Goal: Task Accomplishment & Management: Manage account settings

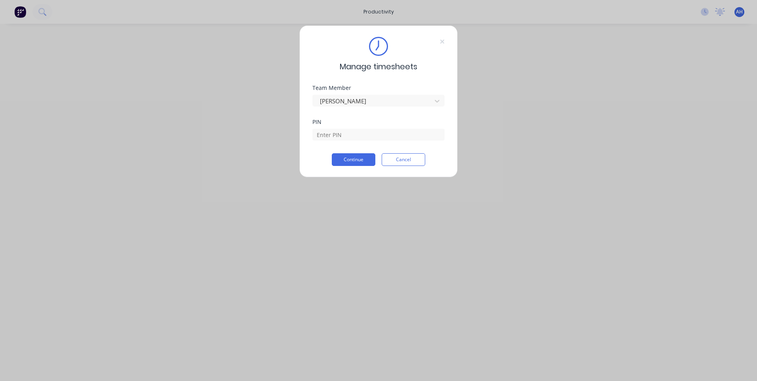
click at [366, 118] on div "Team Member [PERSON_NAME]" at bounding box center [378, 102] width 132 height 34
click at [366, 135] on input at bounding box center [378, 135] width 132 height 12
type input "9576"
click at [332, 153] on button "Continue" at bounding box center [354, 159] width 44 height 13
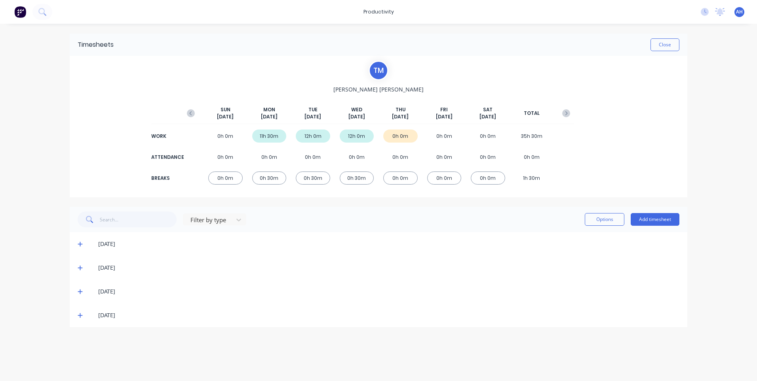
click at [84, 317] on span at bounding box center [82, 315] width 8 height 8
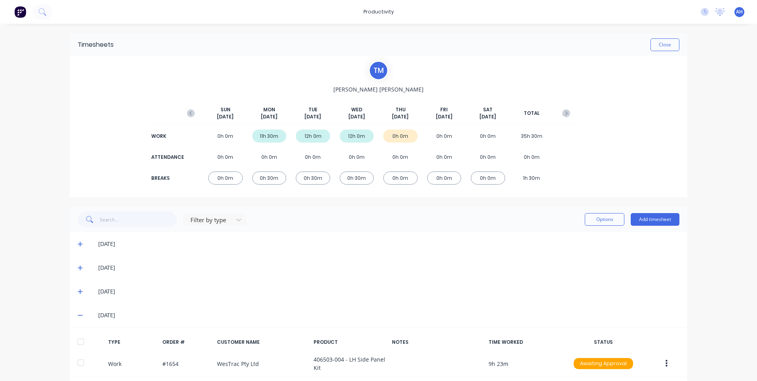
click at [86, 316] on div "[DATE]" at bounding box center [383, 315] width 594 height 9
click at [701, 13] on icon at bounding box center [705, 12] width 8 height 8
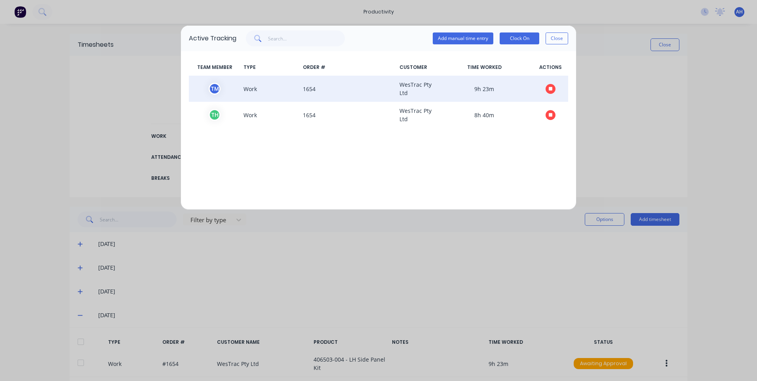
click at [552, 90] on icon "button" at bounding box center [551, 89] width 4 height 4
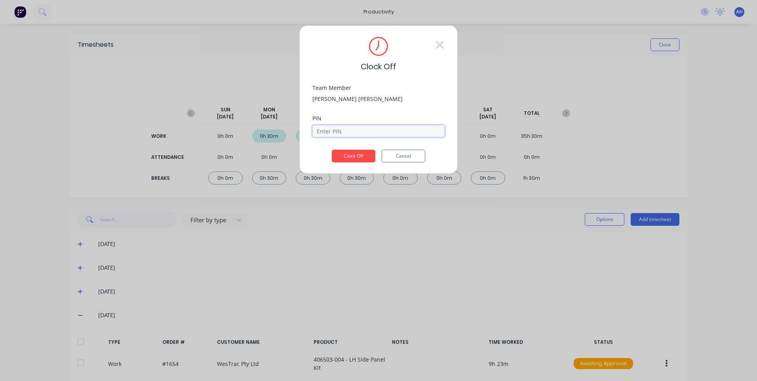
click at [358, 133] on input at bounding box center [378, 131] width 132 height 12
type input "9576"
click at [332, 150] on button "Clock Off" at bounding box center [354, 156] width 44 height 13
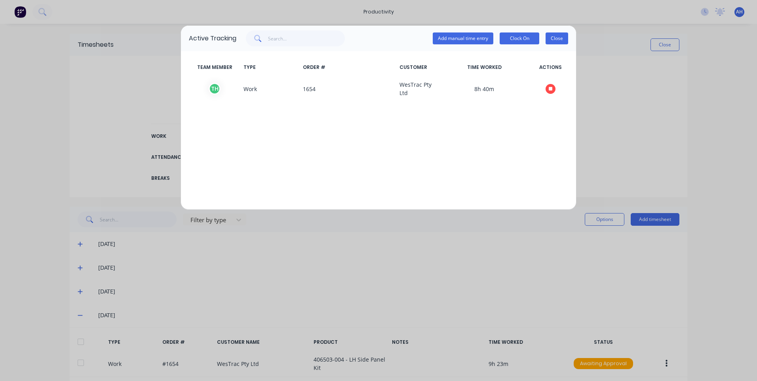
click at [557, 41] on button "Close" at bounding box center [557, 38] width 23 height 12
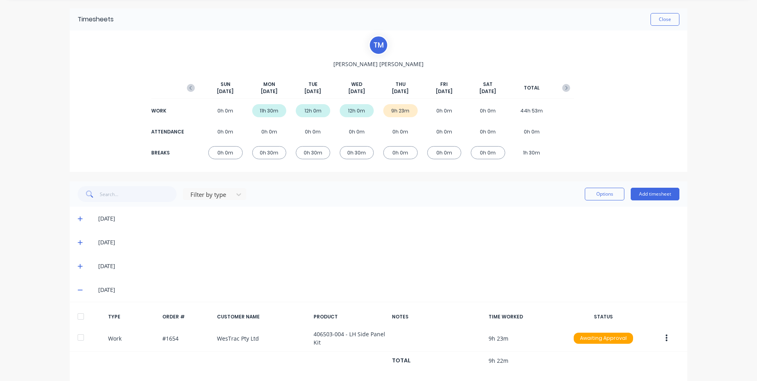
scroll to position [37, 0]
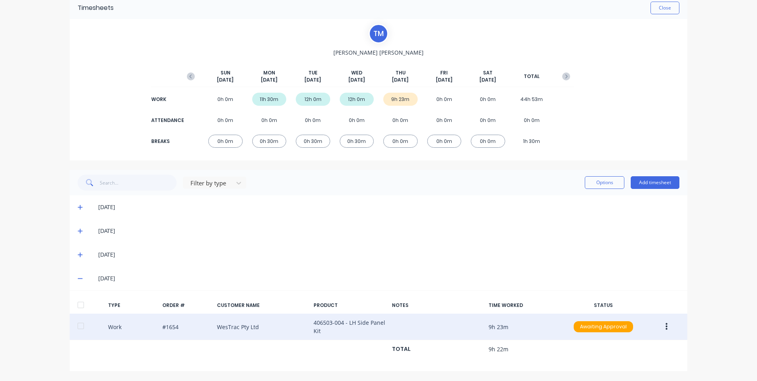
click at [660, 328] on button "button" at bounding box center [666, 327] width 19 height 14
click at [640, 316] on div "Edit" at bounding box center [638, 312] width 61 height 11
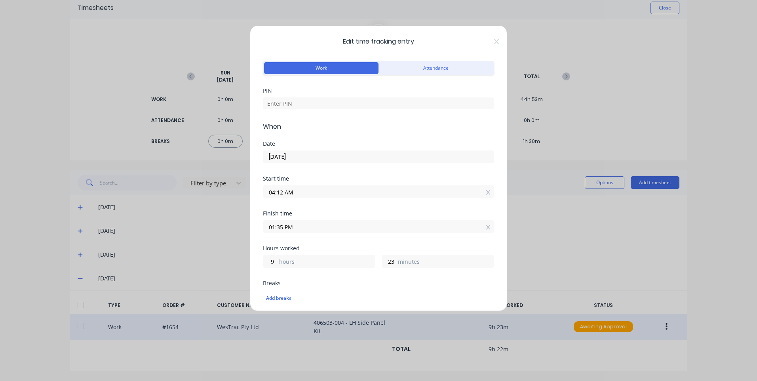
click at [316, 195] on input "04:12 AM" at bounding box center [378, 192] width 230 height 12
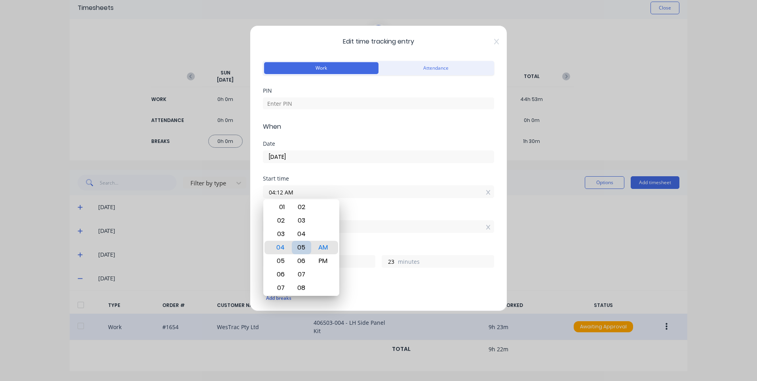
type input "04:05 AM"
type input "30"
type input "04:03 AM"
type input "32"
type input "04:00 AM"
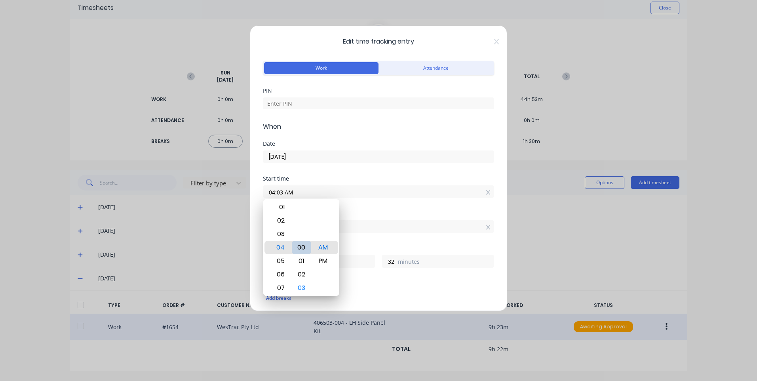
type input "35"
click at [344, 107] on input at bounding box center [378, 103] width 231 height 12
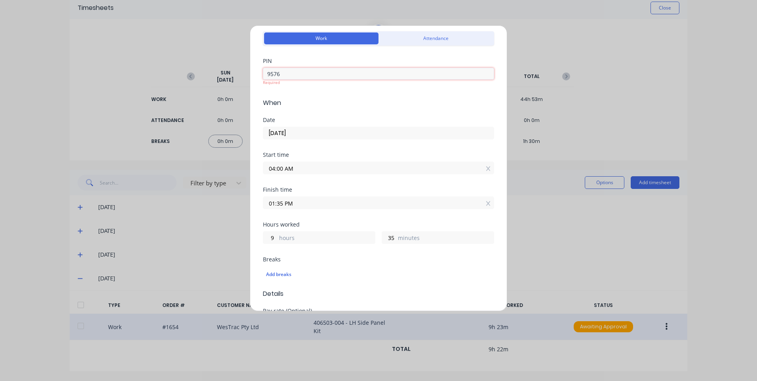
scroll to position [79, 0]
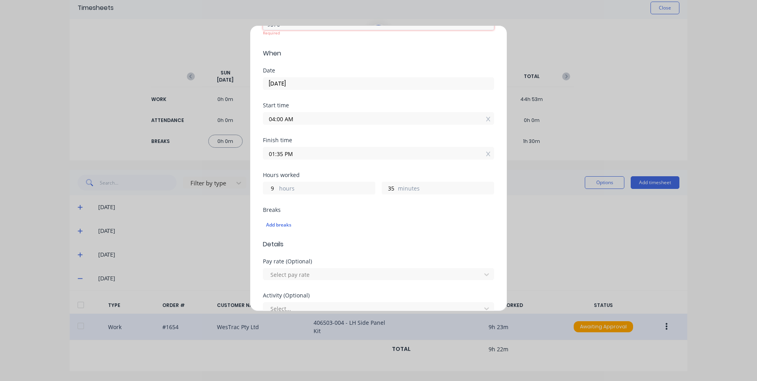
type input "9576"
click at [326, 158] on div "Finish time 01:35 PM" at bounding box center [378, 154] width 231 height 35
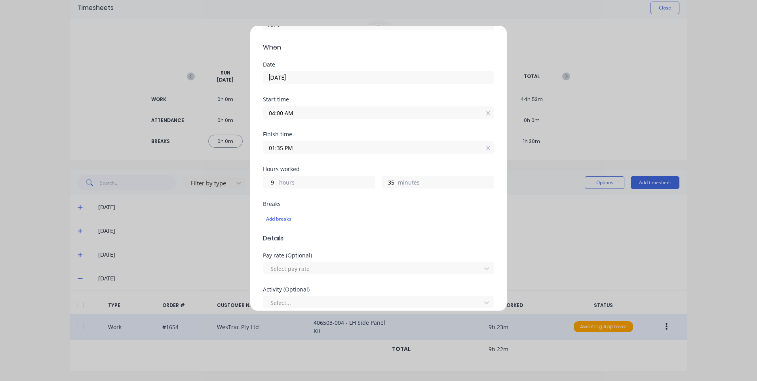
click at [302, 148] on input "01:35 PM" at bounding box center [378, 147] width 230 height 12
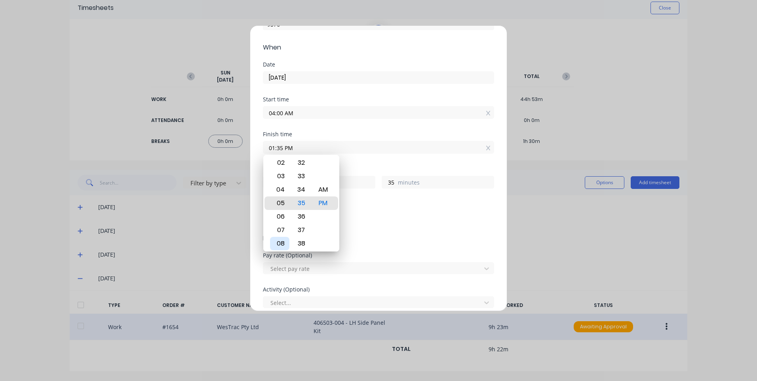
type input "05:35 PM"
type input "13"
type input "07:35 PM"
type input "15"
click at [283, 230] on div "09" at bounding box center [279, 229] width 19 height 13
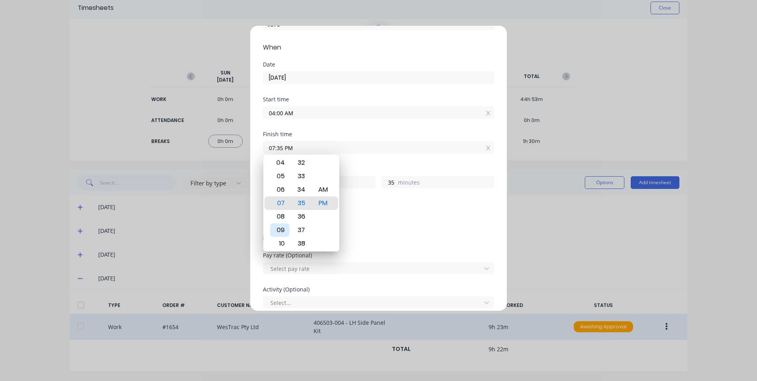
type input "09:35 PM"
type input "17"
type input "09:30 PM"
type input "30"
type input "09:26 PM"
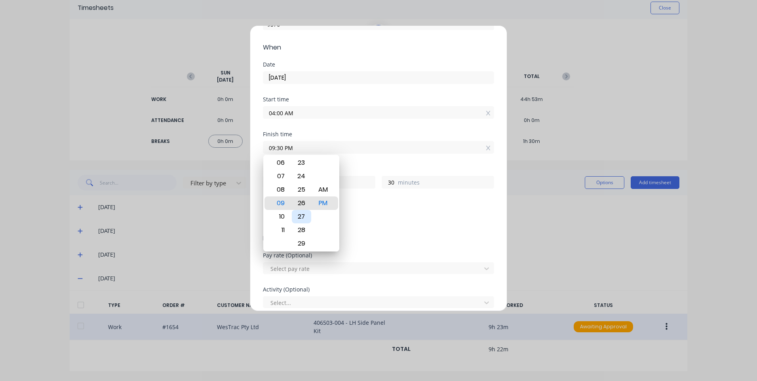
type input "26"
type input "09:22 PM"
type input "22"
type input "09:17 PM"
type input "17"
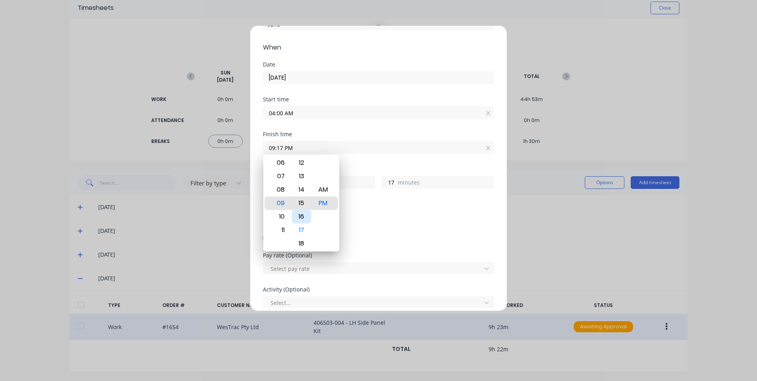
type input "09:15 PM"
type input "15"
type input "09:19 PM"
type input "19"
type input "09:21 PM"
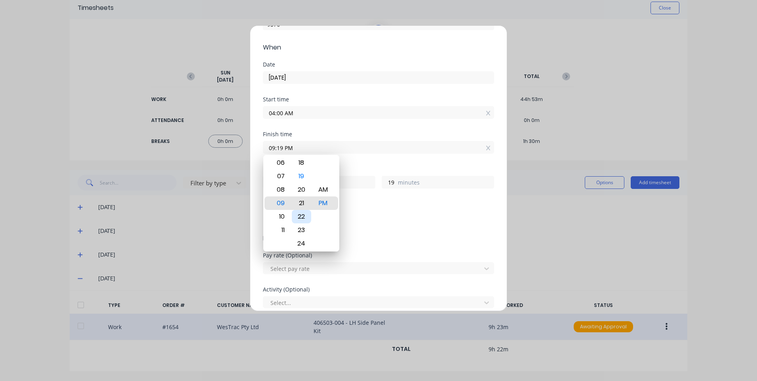
type input "21"
type input "09:25 PM"
type input "25"
type input "09:29 PM"
type input "29"
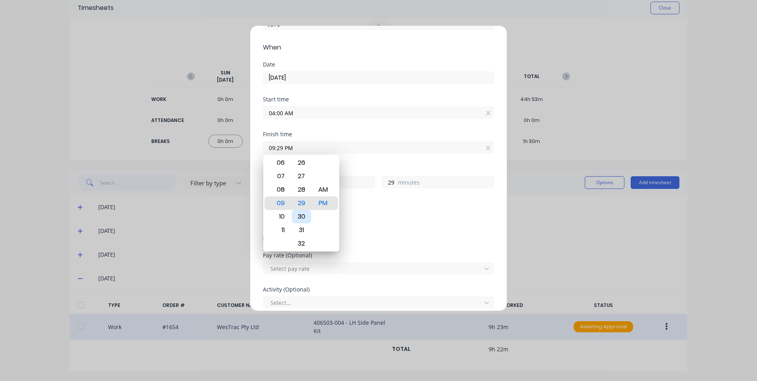
click at [304, 211] on div "30" at bounding box center [301, 216] width 19 height 13
type input "09:30 PM"
type input "30"
click at [322, 191] on div "AM" at bounding box center [323, 189] width 19 height 13
type input "09:30 AM"
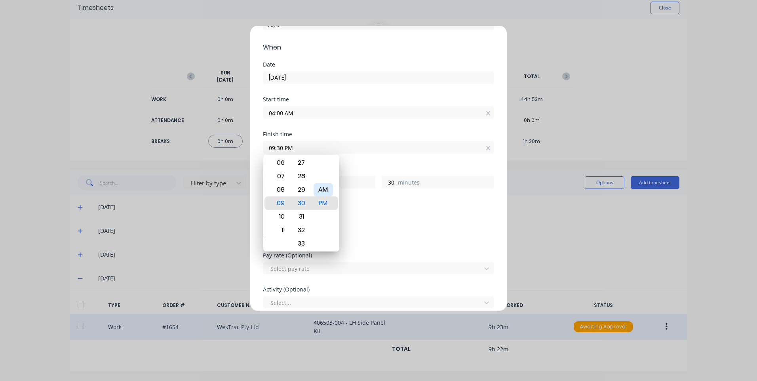
type input "5"
click at [375, 219] on div "Add breaks" at bounding box center [378, 219] width 225 height 10
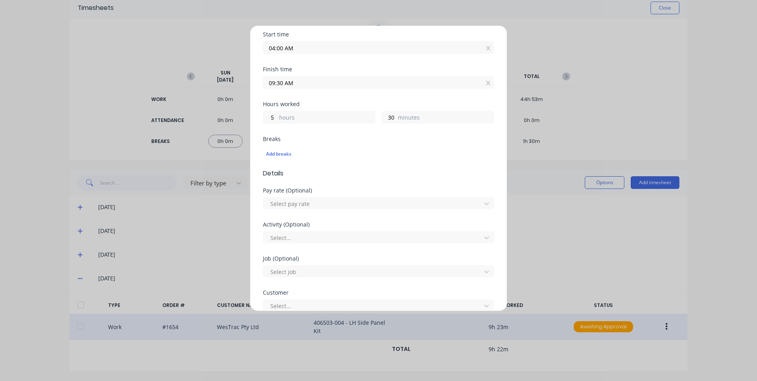
scroll to position [198, 0]
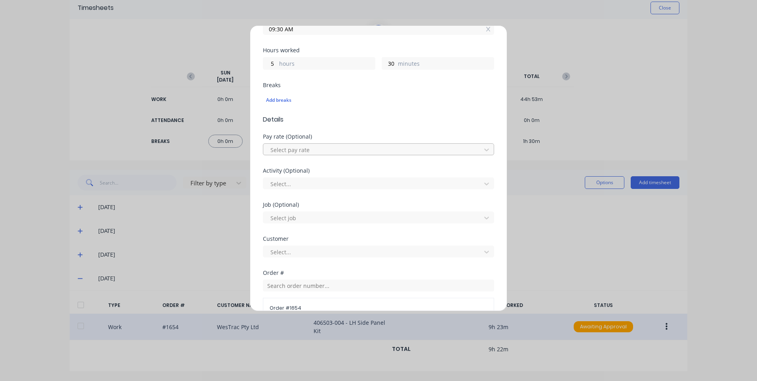
click at [333, 146] on div at bounding box center [373, 150] width 207 height 10
click at [334, 188] on div at bounding box center [373, 184] width 207 height 10
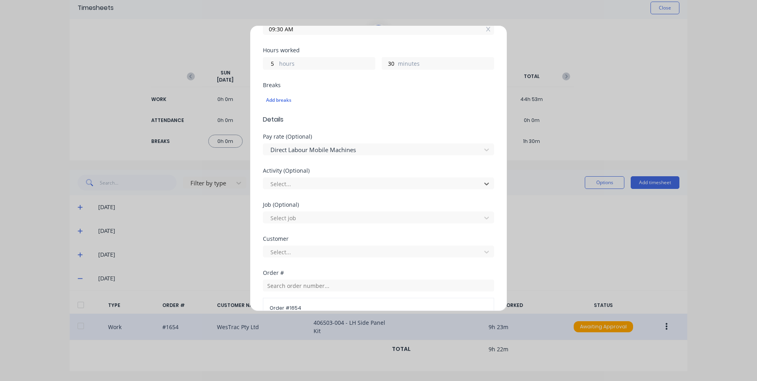
click at [321, 219] on div at bounding box center [373, 218] width 207 height 10
type input "1654"
click at [318, 250] on div at bounding box center [373, 252] width 207 height 10
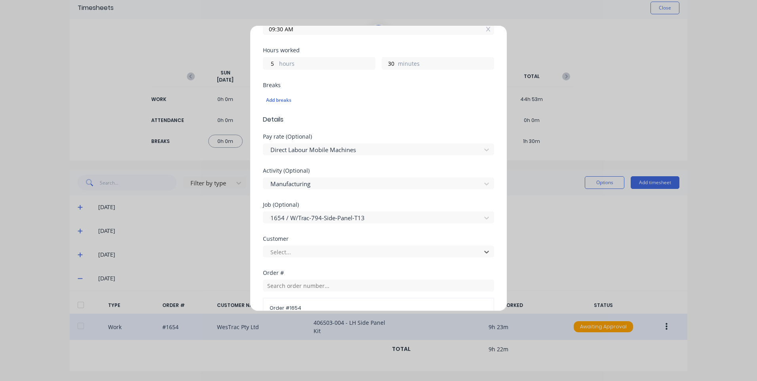
drag, startPoint x: 308, startPoint y: 268, endPoint x: 339, endPoint y: 169, distance: 104.3
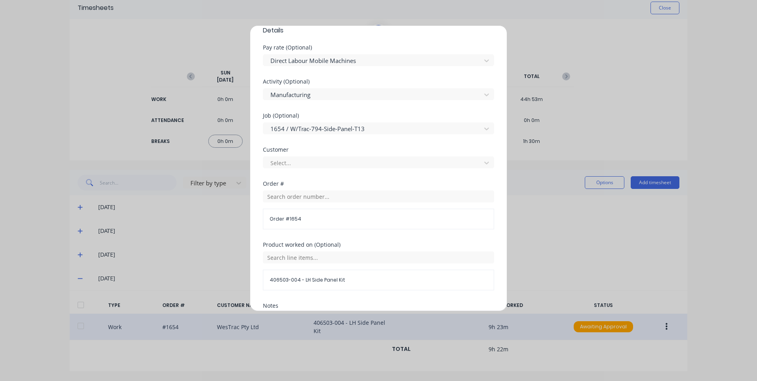
scroll to position [356, 0]
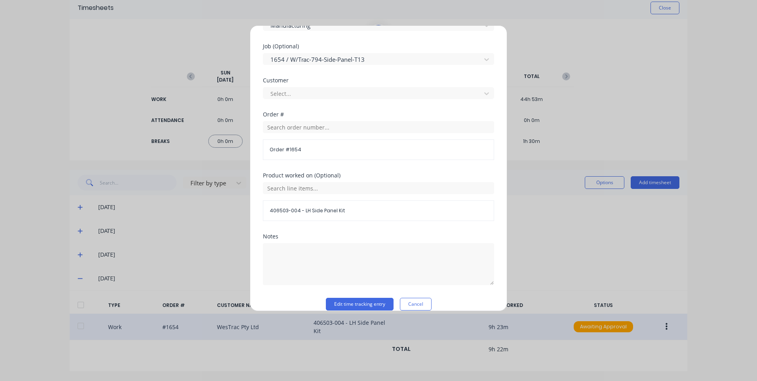
click at [335, 243] on div at bounding box center [378, 263] width 231 height 44
click at [321, 259] on textarea at bounding box center [378, 264] width 231 height 42
type textarea "v"
type textarea "customer westrac"
click at [367, 300] on button "Edit time tracking entry" at bounding box center [360, 304] width 68 height 13
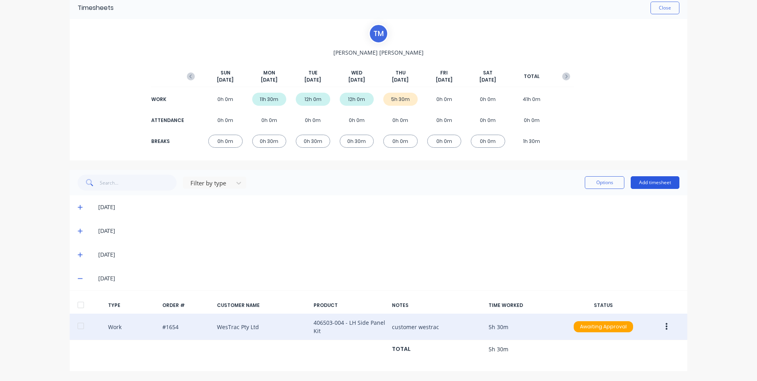
click at [651, 181] on button "Add timesheet" at bounding box center [655, 182] width 49 height 13
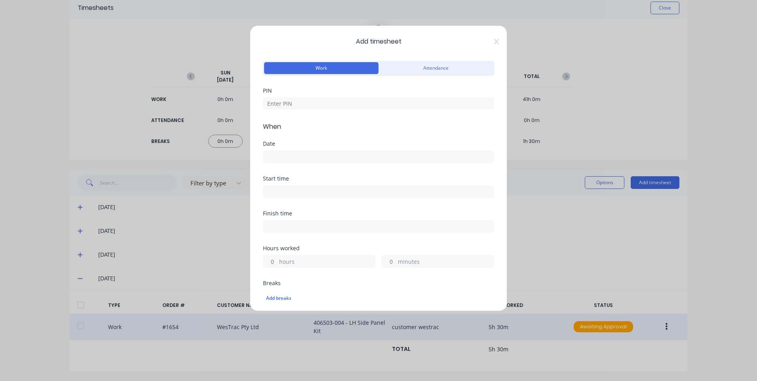
click at [308, 156] on input at bounding box center [378, 157] width 230 height 12
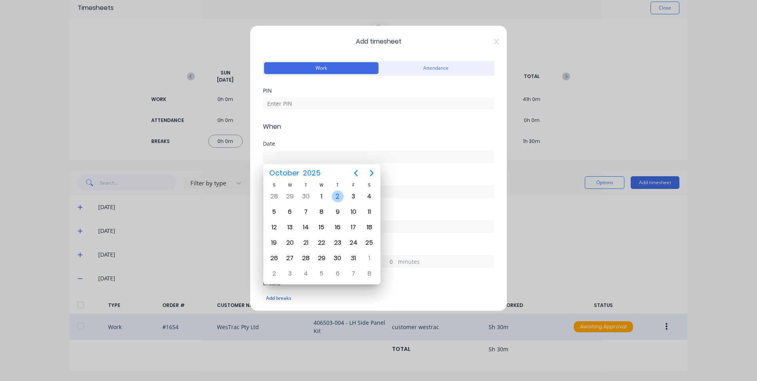
click at [337, 192] on div "2" at bounding box center [338, 196] width 12 height 12
type input "[DATE]"
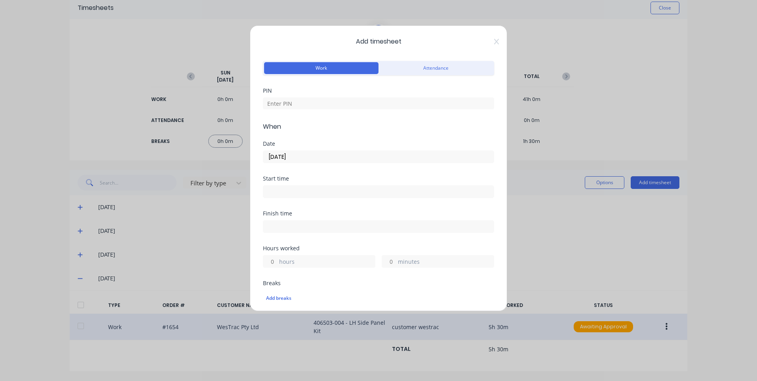
click at [332, 114] on div "PIN" at bounding box center [378, 105] width 231 height 34
click at [341, 96] on div at bounding box center [378, 102] width 231 height 14
drag, startPoint x: 341, startPoint y: 96, endPoint x: 343, endPoint y: 105, distance: 9.5
click at [342, 99] on div at bounding box center [378, 102] width 231 height 14
click at [343, 105] on input at bounding box center [378, 103] width 231 height 12
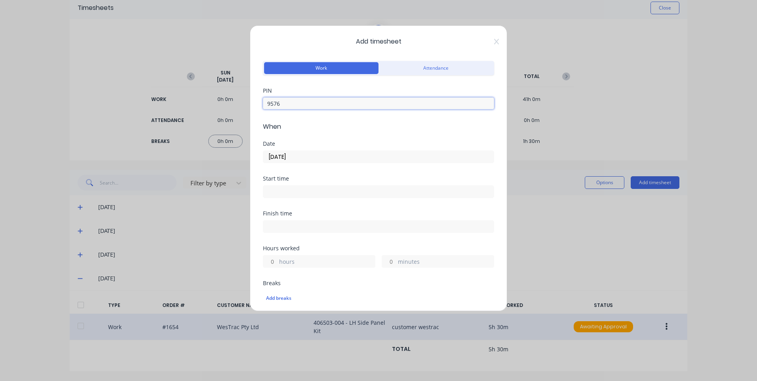
type input "9576"
click at [323, 193] on input at bounding box center [378, 192] width 230 height 12
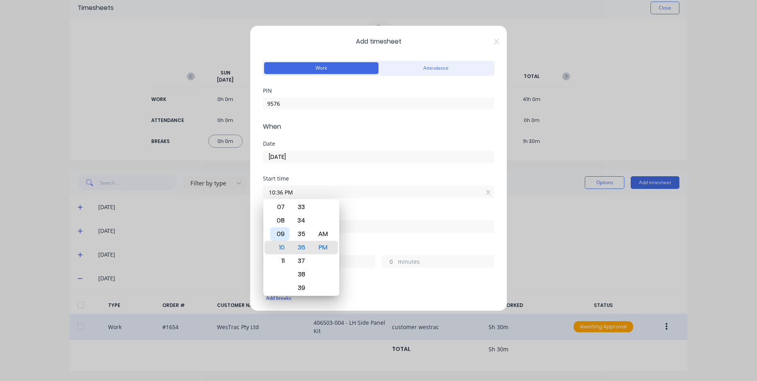
click at [281, 226] on div "08" at bounding box center [279, 220] width 19 height 13
click at [280, 252] on div "08" at bounding box center [279, 247] width 19 height 13
drag, startPoint x: 284, startPoint y: 259, endPoint x: 285, endPoint y: 253, distance: 6.1
click at [283, 259] on div "09" at bounding box center [279, 260] width 19 height 13
click at [335, 236] on div "12 01 02 03 04 05 06 07 08 09 10 11 00 01 02 03 04 05 06 07 08 09 10 11 12 13 1…" at bounding box center [301, 247] width 76 height 97
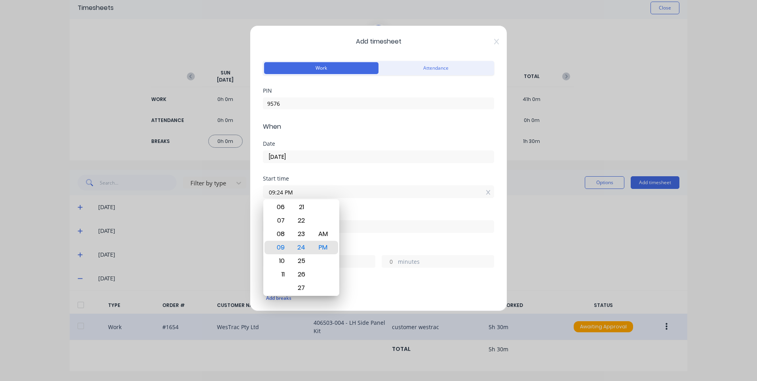
drag, startPoint x: 334, startPoint y: 235, endPoint x: 328, endPoint y: 234, distance: 5.8
click at [333, 235] on div "AM PM" at bounding box center [323, 247] width 22 height 1090
click at [327, 234] on div "AM" at bounding box center [323, 233] width 19 height 13
click at [330, 232] on div "AM" at bounding box center [323, 233] width 19 height 13
type input "09:30 AM"
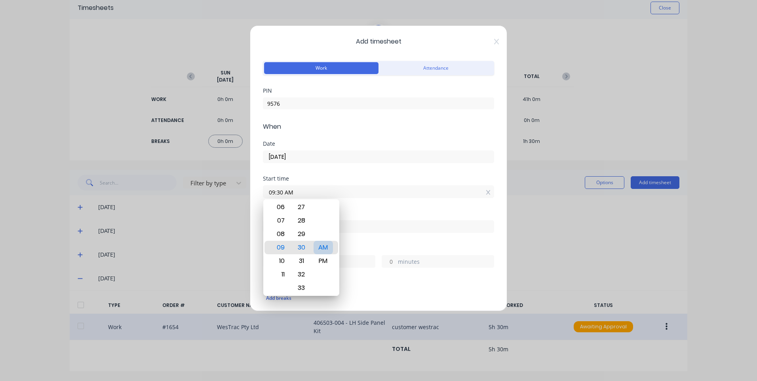
click at [356, 237] on div "Finish time" at bounding box center [378, 228] width 231 height 35
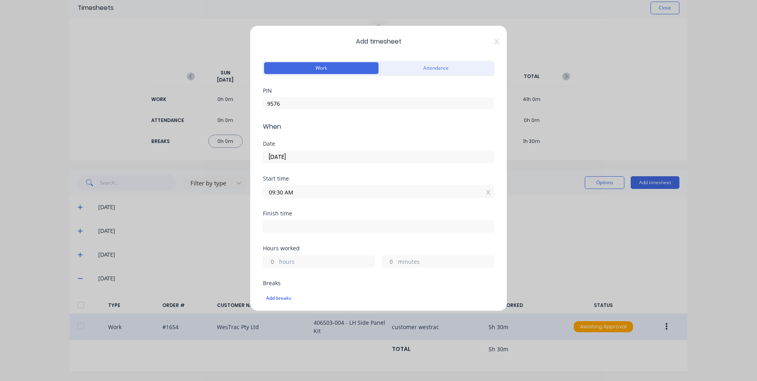
click at [344, 224] on input at bounding box center [378, 227] width 230 height 12
type input "01:37 PM"
type input "4"
type input "7"
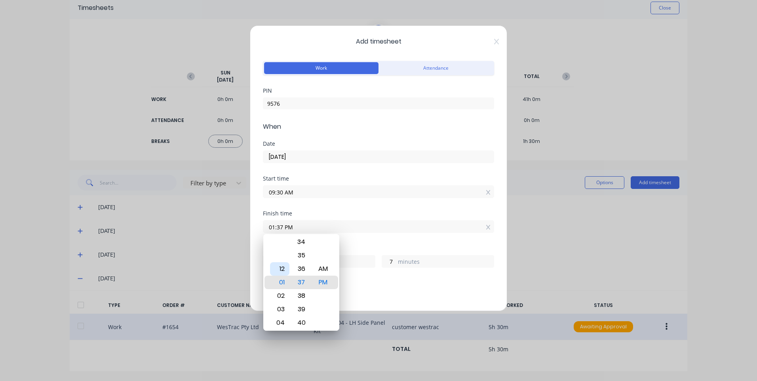
click at [285, 271] on div "12" at bounding box center [279, 268] width 19 height 13
type input "12:37 PM"
type input "3"
type input "12:32 PM"
type input "2"
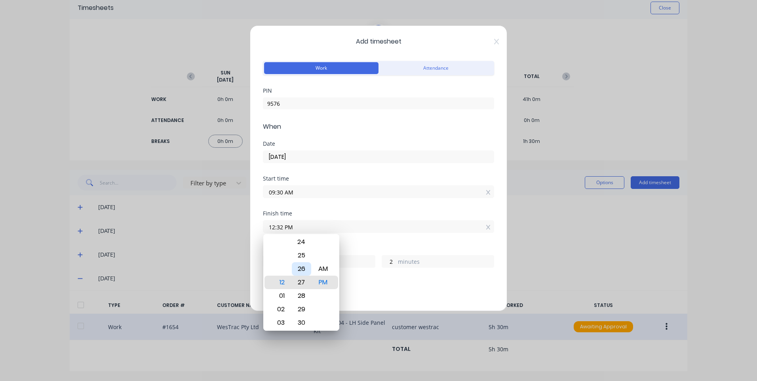
type input "12:27 PM"
type input "2"
type input "57"
type input "12:23 PM"
type input "53"
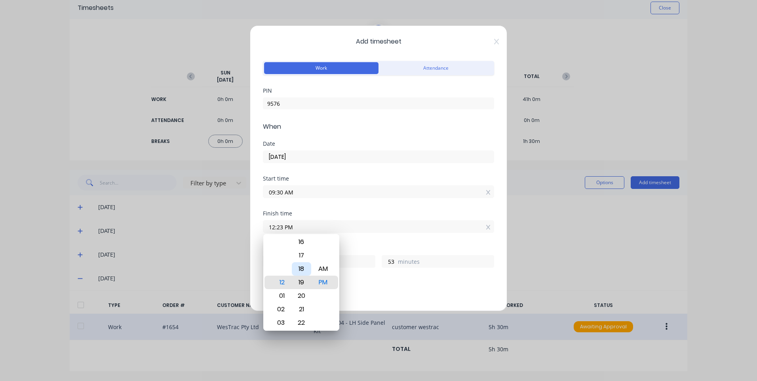
type input "12:19 PM"
type input "49"
type input "12:14 PM"
type input "44"
type input "12:10 PM"
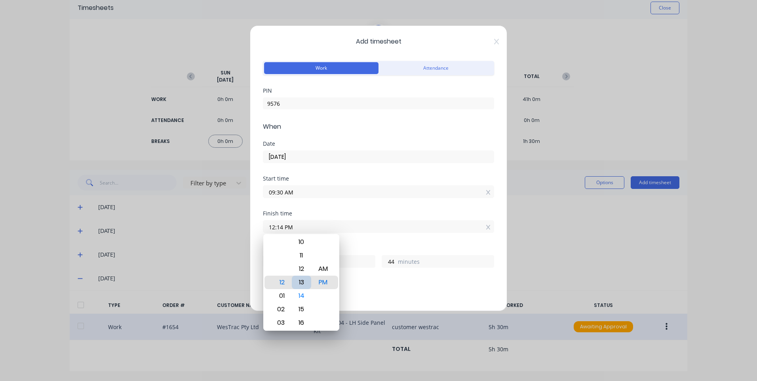
type input "40"
type input "12:05 PM"
type input "35"
type input "12:00 PM"
type input "30"
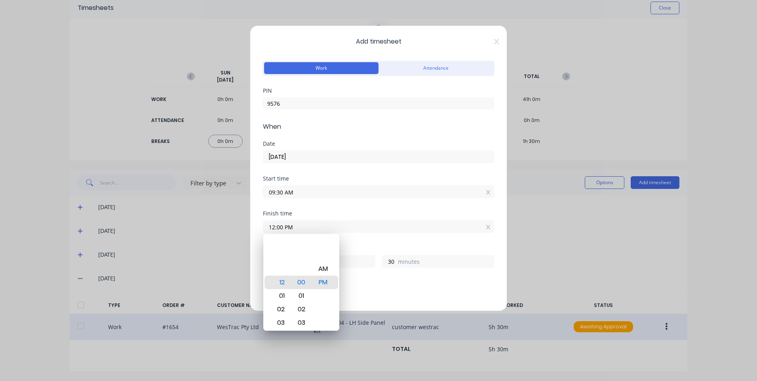
click at [369, 292] on div "Add breaks" at bounding box center [378, 298] width 231 height 17
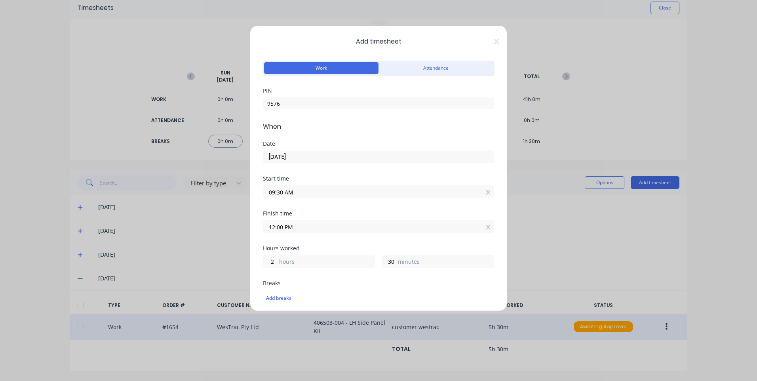
scroll to position [119, 0]
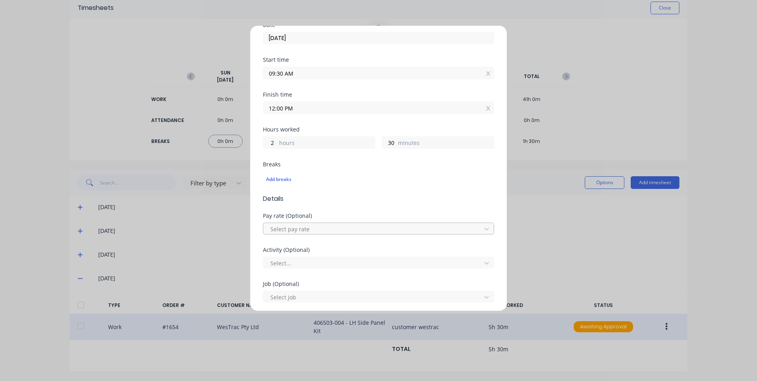
click at [302, 228] on div at bounding box center [373, 229] width 207 height 10
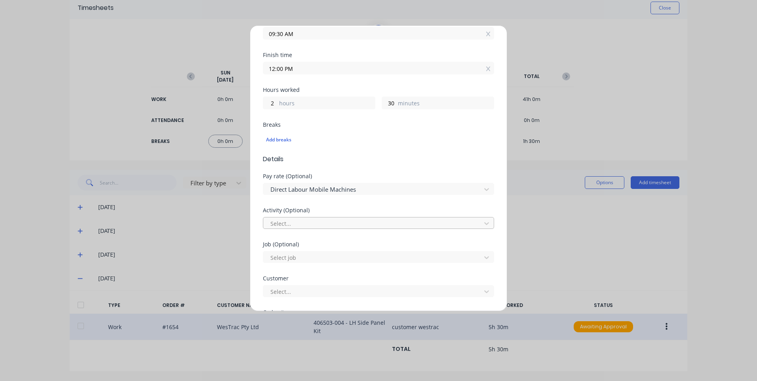
click at [306, 224] on div at bounding box center [373, 224] width 207 height 10
click at [325, 263] on div "Select job" at bounding box center [373, 257] width 212 height 12
click at [329, 258] on div at bounding box center [373, 258] width 207 height 10
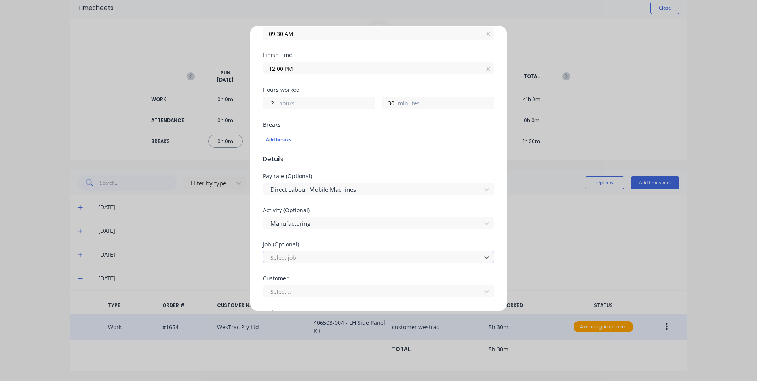
click at [329, 258] on div at bounding box center [373, 258] width 207 height 10
type input "1923"
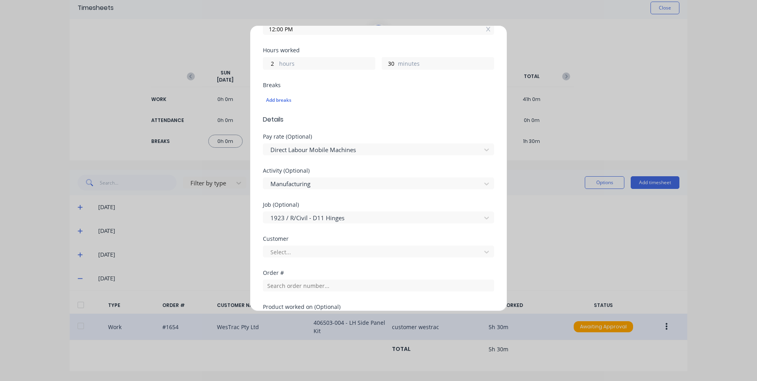
scroll to position [238, 0]
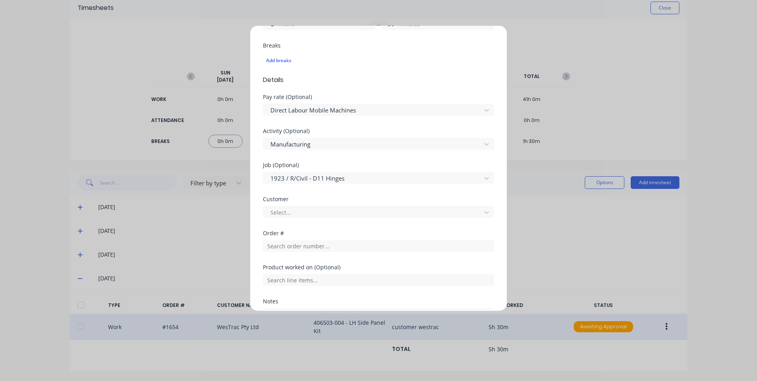
click at [381, 225] on div "Customer Select..." at bounding box center [378, 213] width 231 height 34
click at [383, 212] on div at bounding box center [373, 212] width 207 height 10
click at [339, 244] on input "text" at bounding box center [378, 246] width 231 height 12
type input "1923"
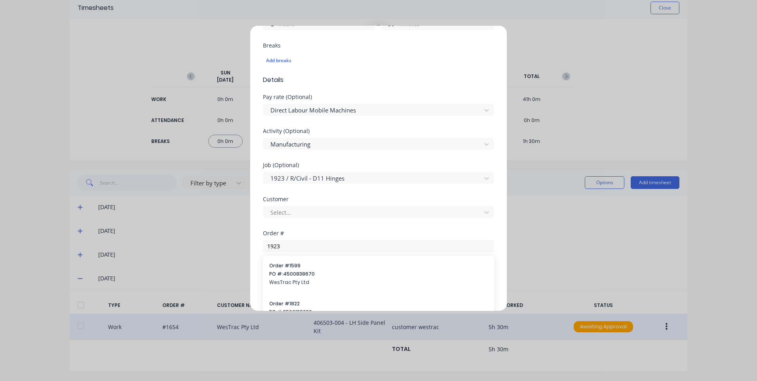
click at [314, 271] on form "Work Attendance PIN 9576 When Date [DATE] Start time 09:30 AM Finish time 12:00…" at bounding box center [378, 98] width 231 height 554
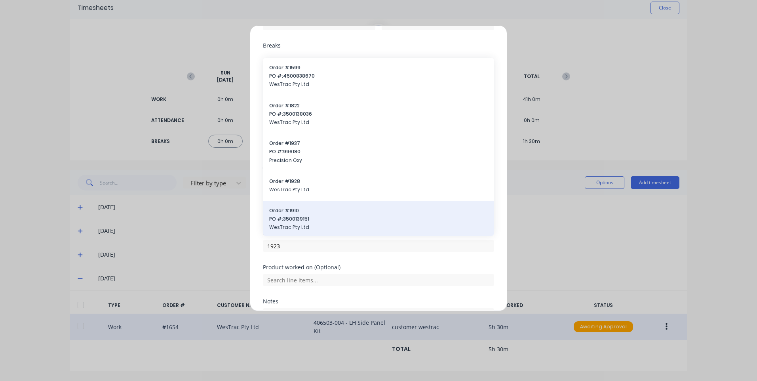
scroll to position [119, 0]
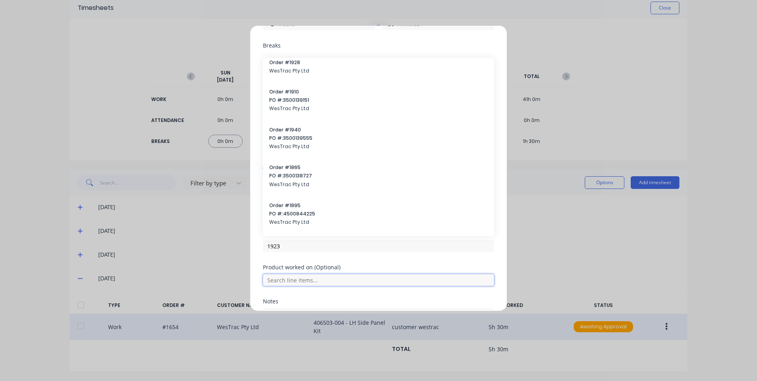
click at [341, 281] on input "text" at bounding box center [378, 280] width 231 height 12
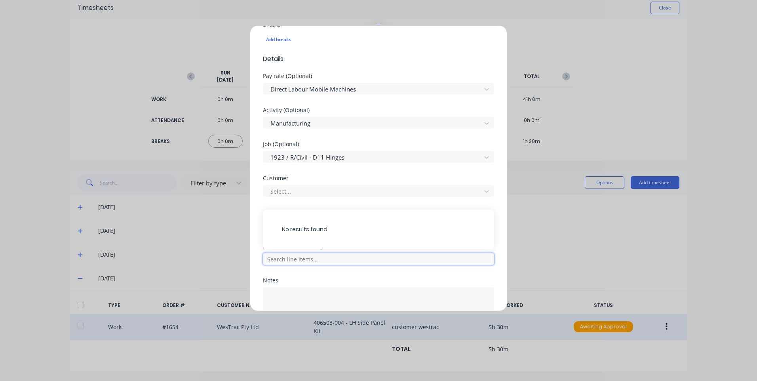
scroll to position [313, 0]
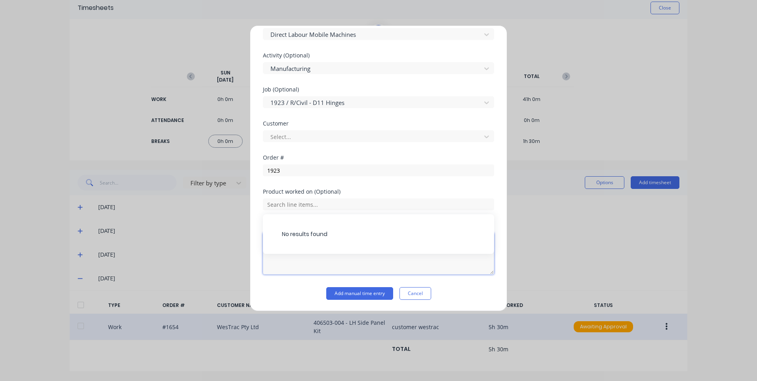
click at [408, 255] on textarea at bounding box center [378, 253] width 231 height 42
type textarea "customer westrac"
click at [349, 296] on button "Add manual time entry" at bounding box center [359, 293] width 67 height 13
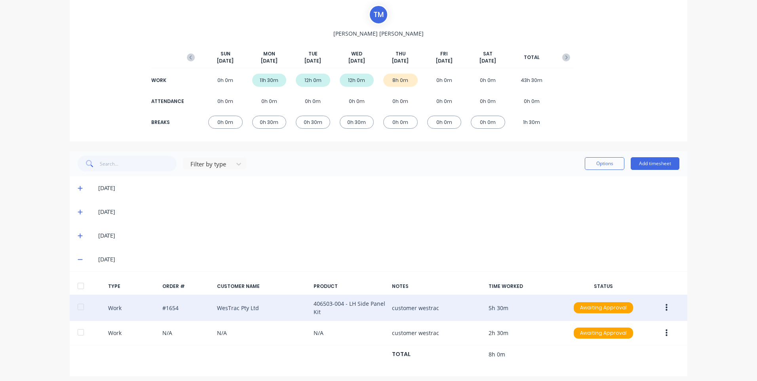
scroll to position [61, 0]
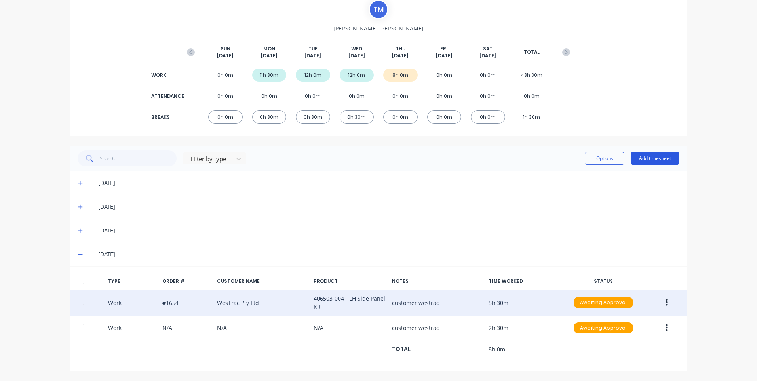
click at [654, 161] on button "Add timesheet" at bounding box center [655, 158] width 49 height 13
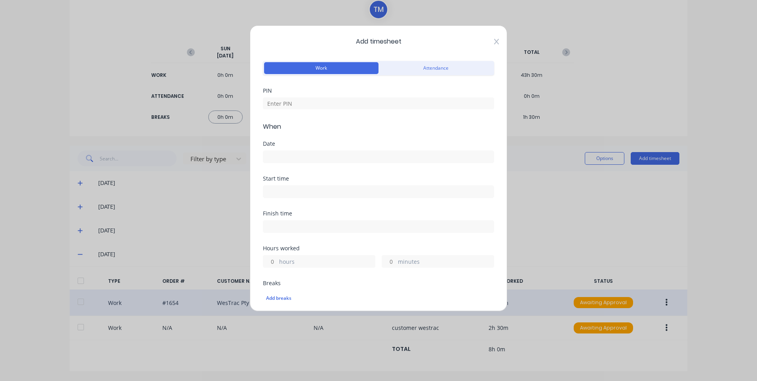
click at [494, 39] on icon at bounding box center [496, 41] width 5 height 6
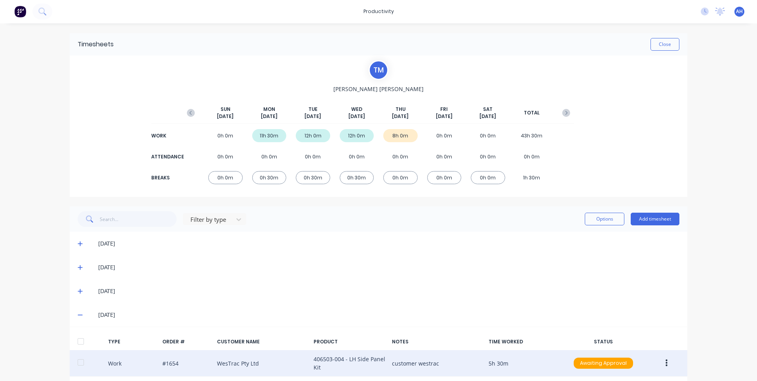
scroll to position [0, 0]
click at [704, 13] on icon at bounding box center [705, 12] width 2 height 4
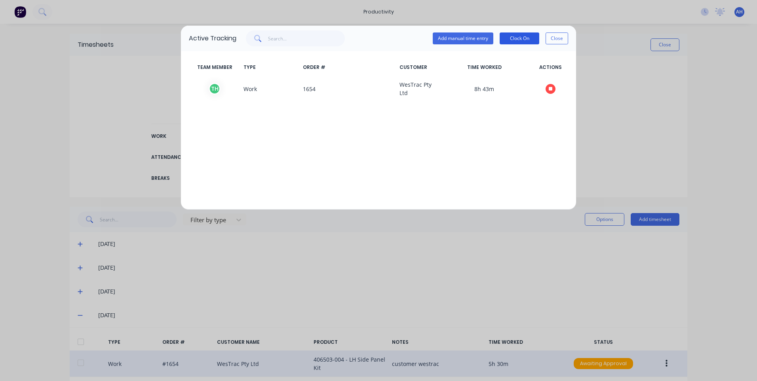
click at [525, 35] on button "Clock On" at bounding box center [520, 38] width 40 height 12
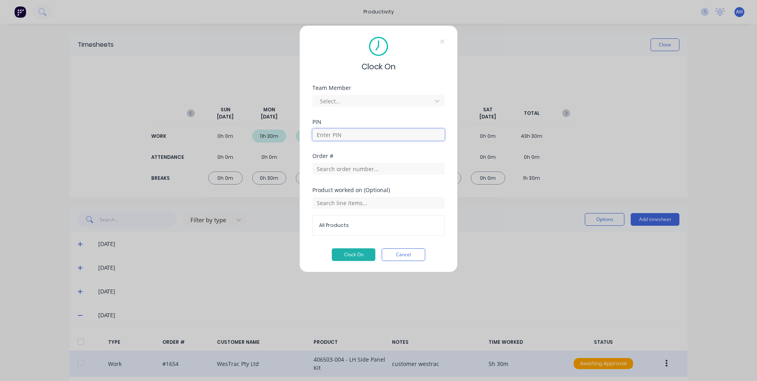
click at [385, 134] on input at bounding box center [378, 135] width 132 height 12
type input "9576"
click at [423, 97] on div at bounding box center [373, 101] width 108 height 10
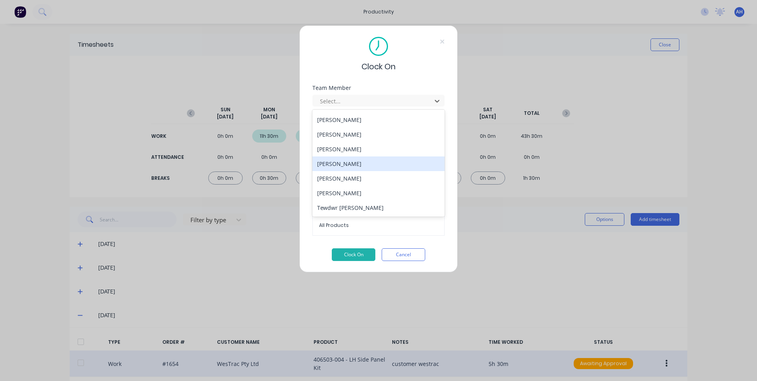
scroll to position [365, 0]
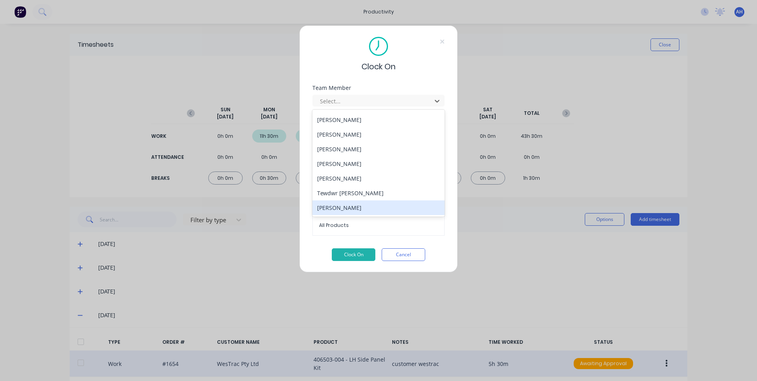
click at [388, 206] on div "[PERSON_NAME]" at bounding box center [378, 207] width 132 height 15
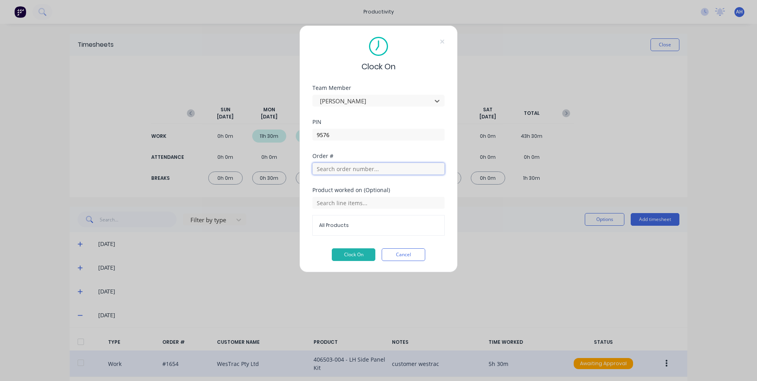
click at [382, 169] on input "text" at bounding box center [378, 169] width 132 height 12
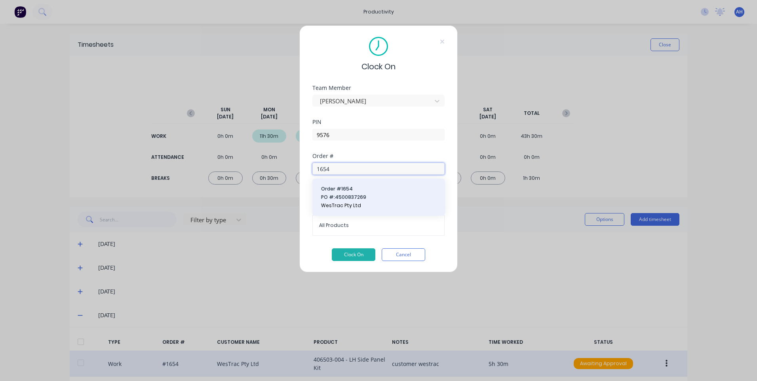
type input "1654"
click at [363, 198] on span "PO #: 4500837269" at bounding box center [378, 197] width 115 height 7
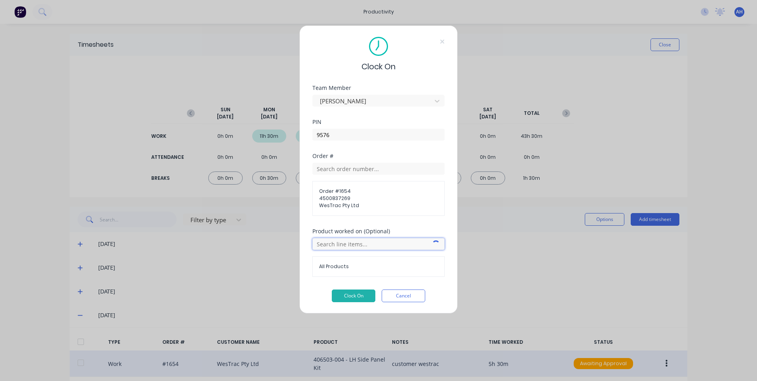
click at [359, 240] on input "text" at bounding box center [378, 244] width 132 height 12
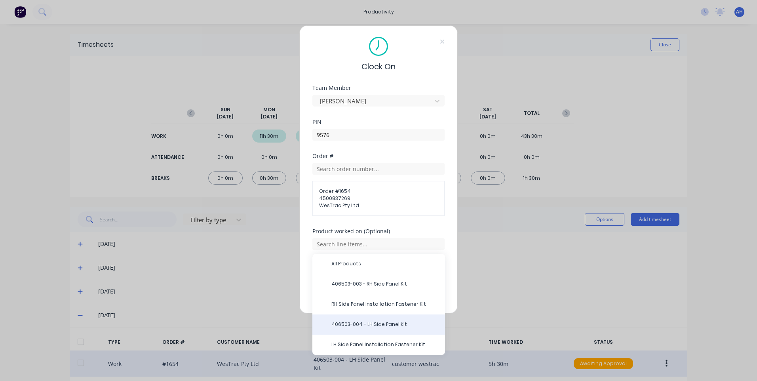
click at [391, 321] on span "406503-004 - LH Side Panel Kit" at bounding box center [384, 324] width 107 height 7
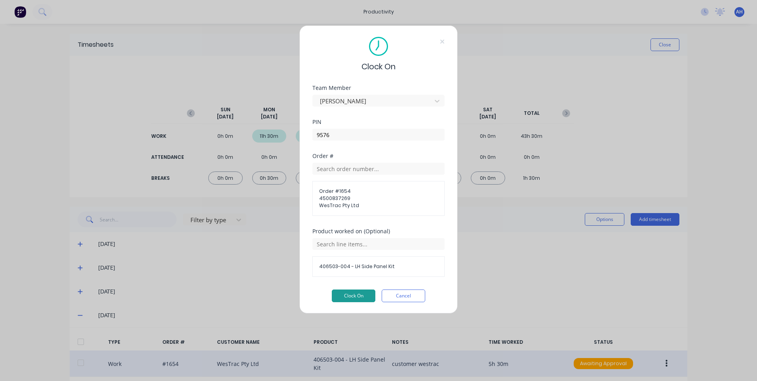
click at [361, 291] on button "Clock On" at bounding box center [354, 295] width 44 height 13
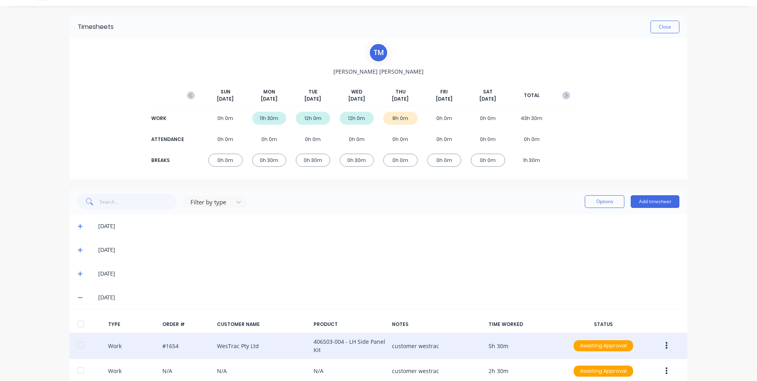
scroll to position [0, 0]
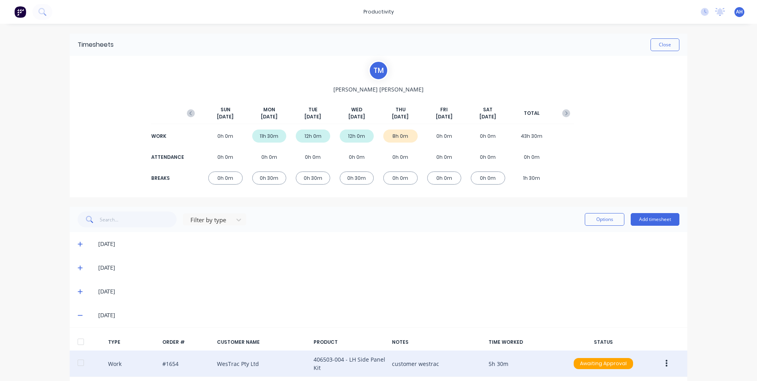
click at [18, 11] on img at bounding box center [20, 12] width 12 height 12
